Goal: Transaction & Acquisition: Subscribe to service/newsletter

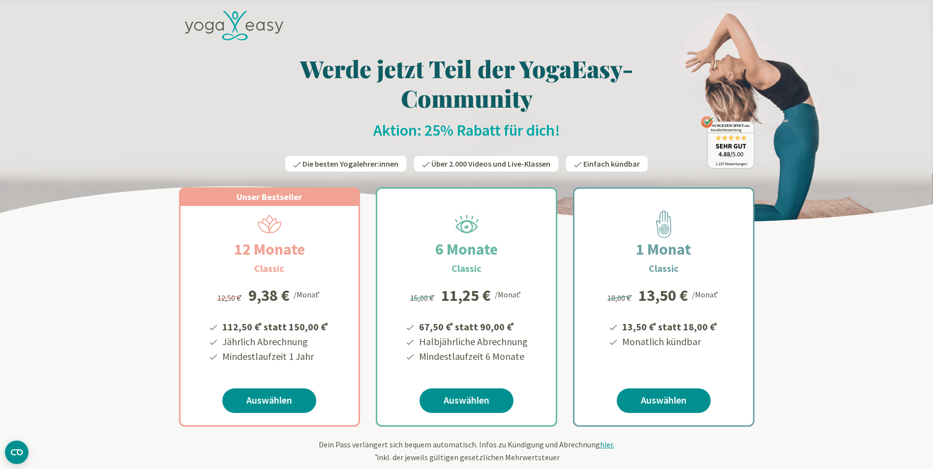
click at [468, 121] on h2 "Aktion: 25% Rabatt für dich!" at bounding box center [466, 130] width 575 height 20
click at [803, 117] on img at bounding box center [466, 131] width 933 height 262
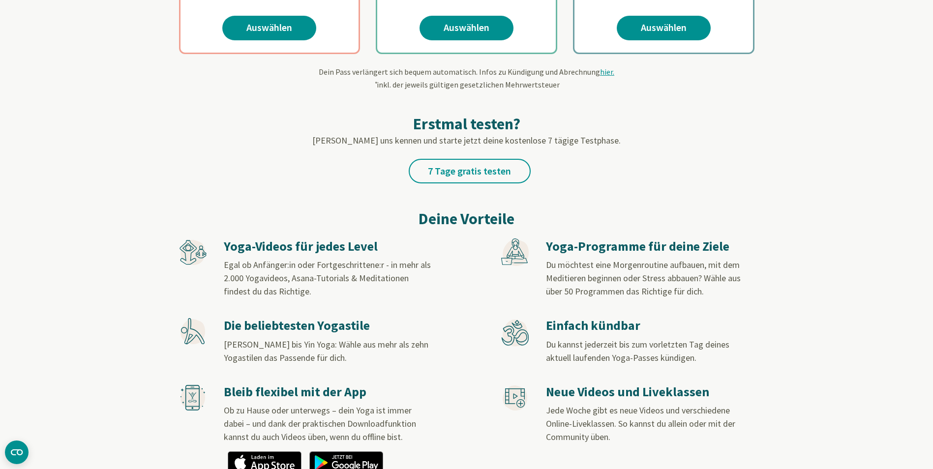
scroll to position [395, 0]
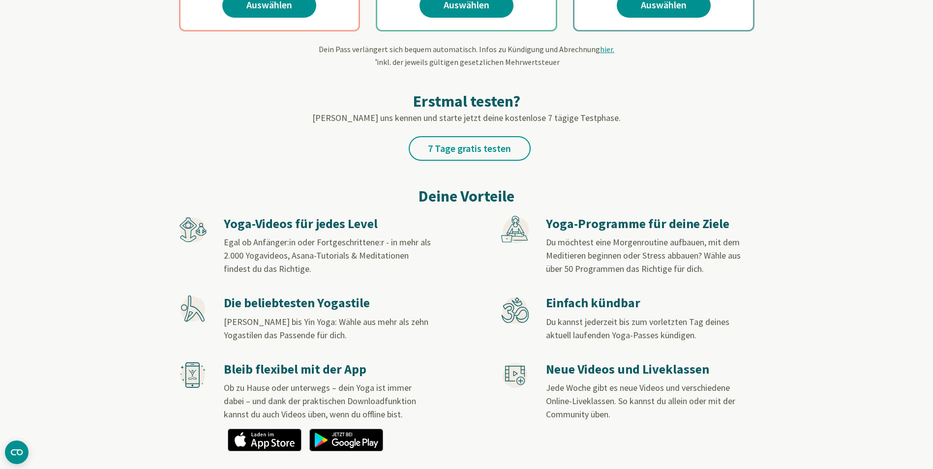
click at [292, 224] on h3 "Yoga-Videos für jedes Level" at bounding box center [328, 224] width 208 height 16
